Goal: Task Accomplishment & Management: Manage account settings

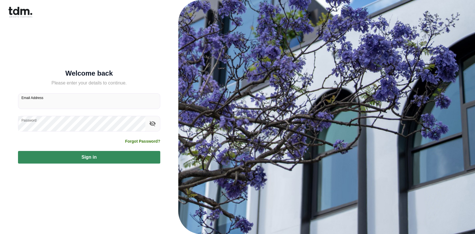
click at [51, 101] on input "Email Address" at bounding box center [89, 101] width 142 height 15
type input "**********"
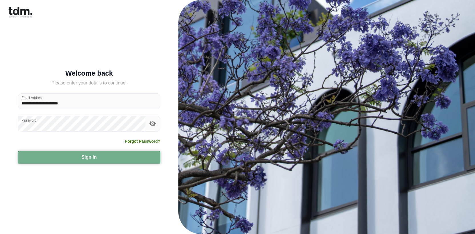
click at [135, 154] on button "Sign in" at bounding box center [89, 157] width 142 height 13
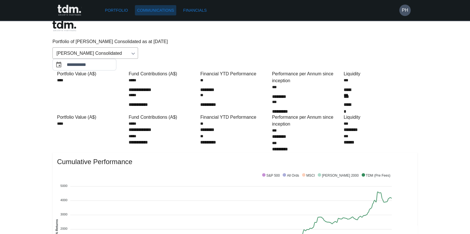
click at [149, 9] on link "Communications" at bounding box center [156, 10] width 42 height 11
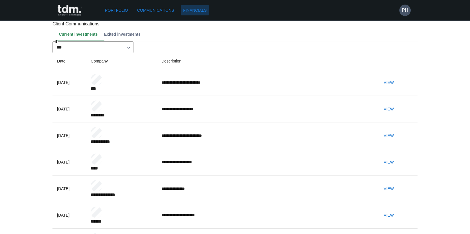
click at [201, 9] on link "Financials" at bounding box center [195, 10] width 28 height 11
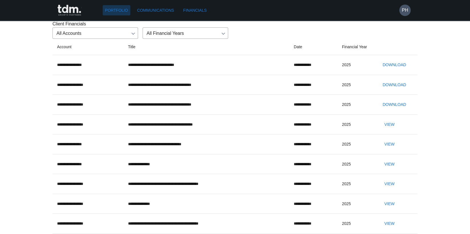
click at [124, 11] on link "Portfolio" at bounding box center [117, 10] width 28 height 11
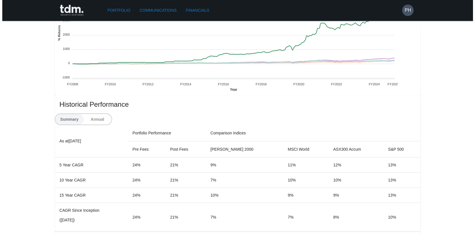
scroll to position [143, 0]
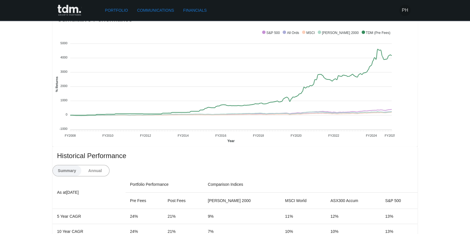
click at [406, 11] on h6 "PH" at bounding box center [405, 10] width 6 height 7
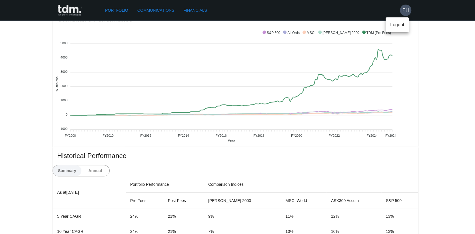
click at [397, 26] on p "Logout" at bounding box center [397, 24] width 14 height 7
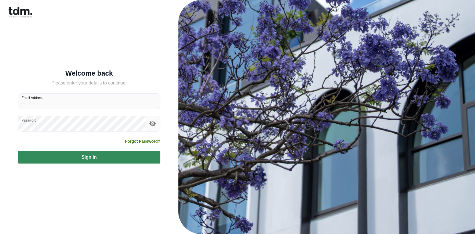
click at [68, 100] on input "Email Address" at bounding box center [89, 101] width 142 height 15
type input "**********"
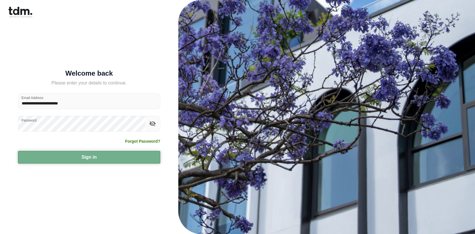
click at [134, 157] on button "Sign in" at bounding box center [89, 157] width 142 height 13
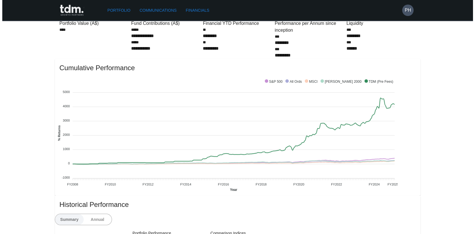
scroll to position [86, 0]
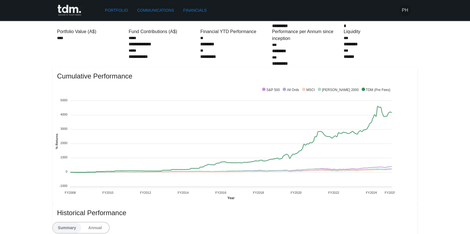
click at [407, 9] on h6 "PH" at bounding box center [405, 10] width 6 height 7
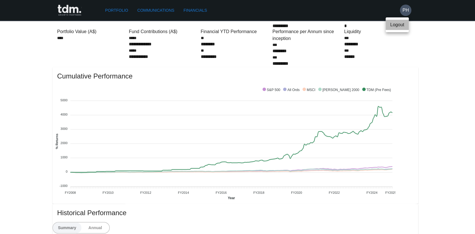
click at [396, 26] on p "Logout" at bounding box center [397, 24] width 14 height 7
